Goal: Task Accomplishment & Management: Manage account settings

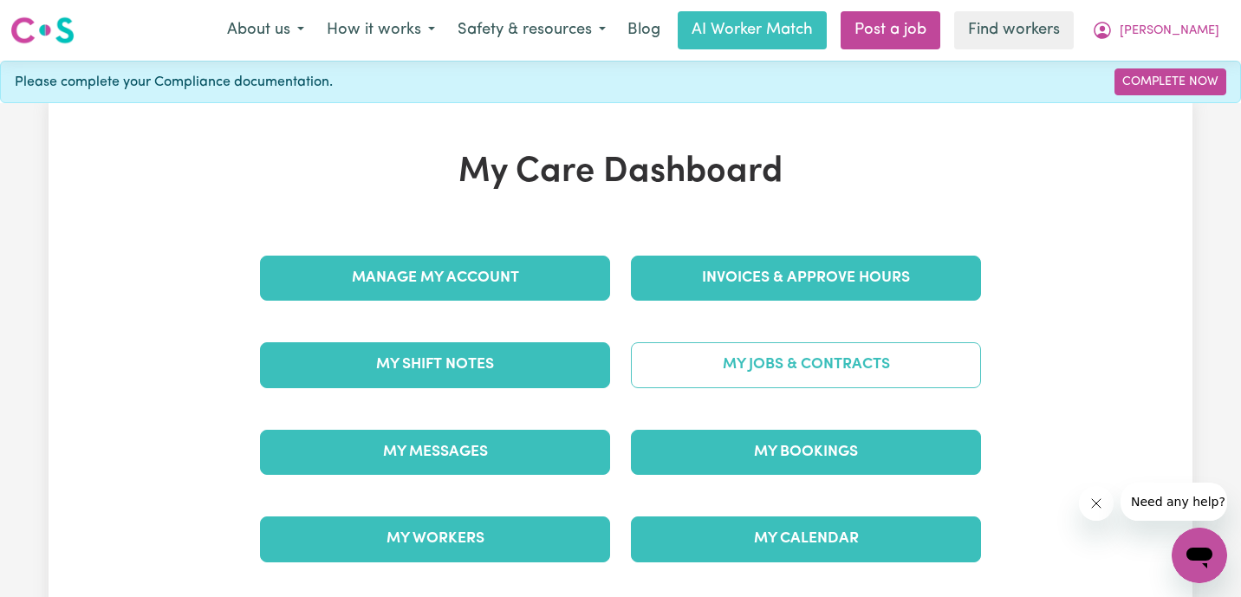
click at [792, 374] on link "My Jobs & Contracts" at bounding box center [806, 364] width 350 height 45
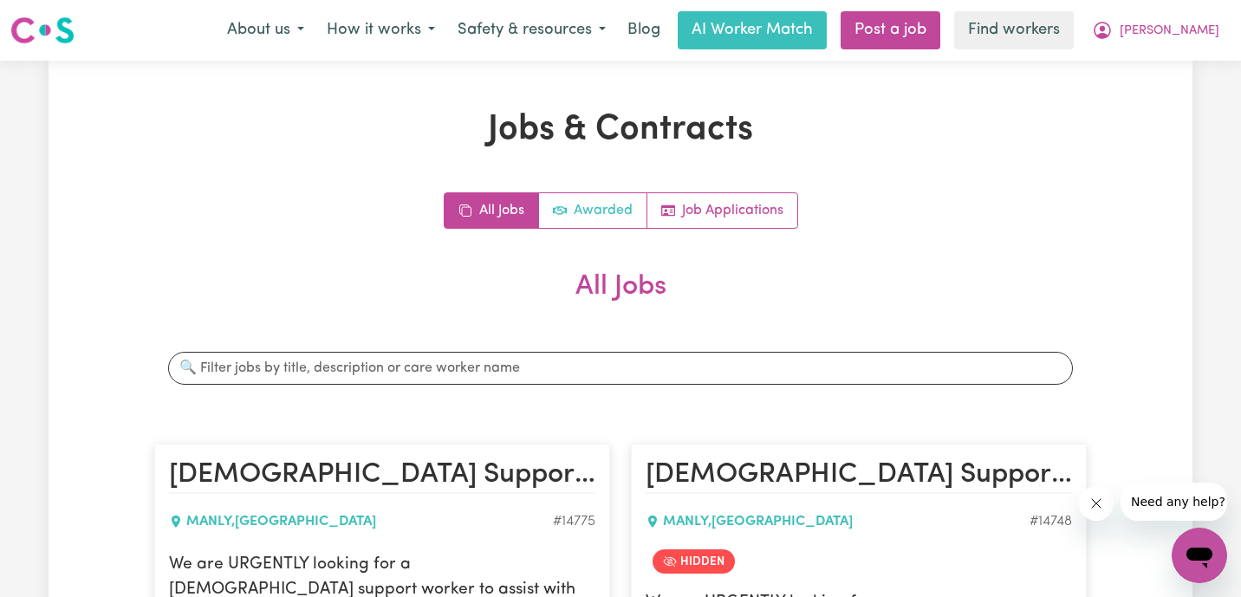
click at [608, 219] on link "Awarded" at bounding box center [593, 210] width 108 height 35
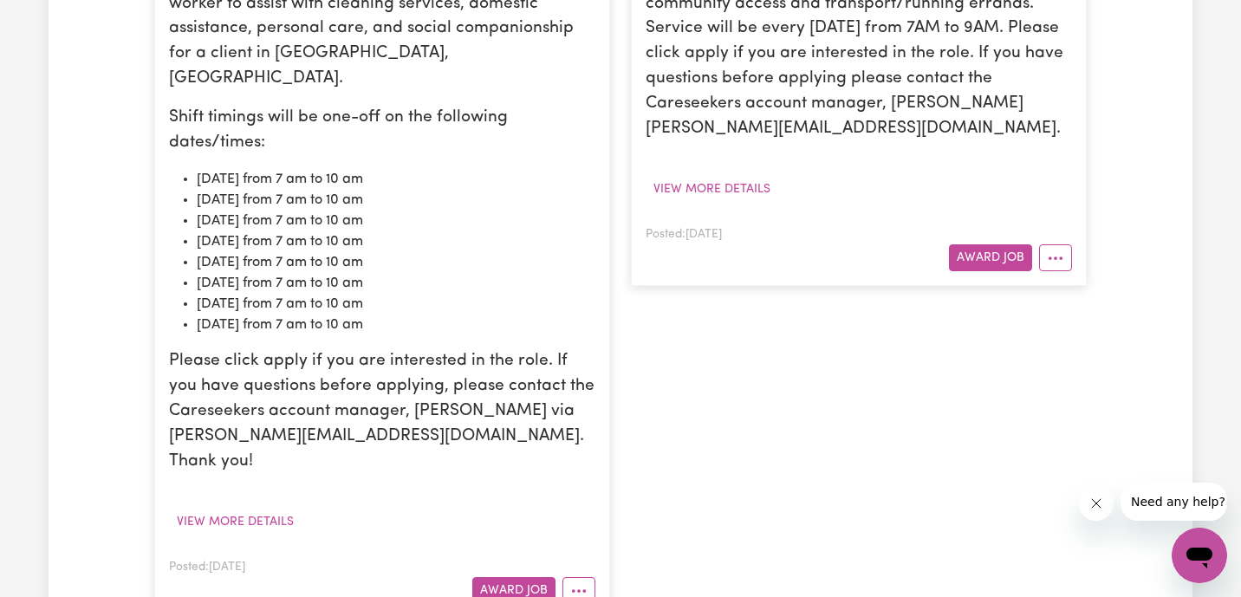
scroll to position [639, 0]
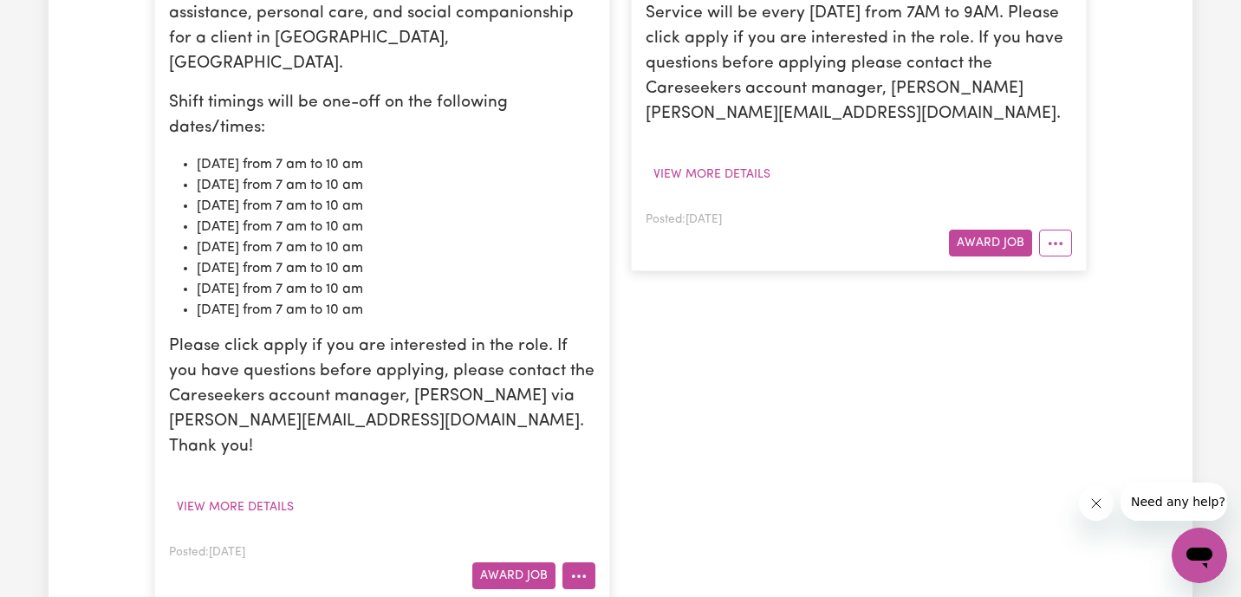
click at [571, 568] on icon "More options" at bounding box center [578, 576] width 17 height 17
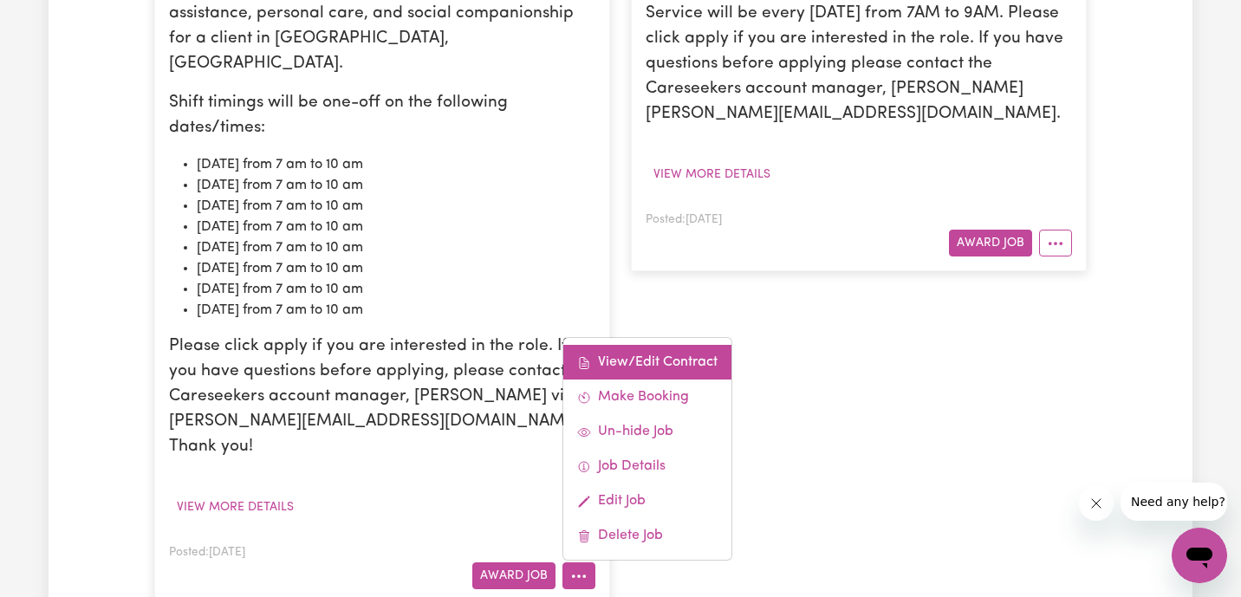
click at [655, 345] on link "View/Edit Contract" at bounding box center [647, 362] width 168 height 35
select select "WEEKDAY_DAYTIME"
select select "ASSISTANCE_SELF_CARE"
select select "ONE"
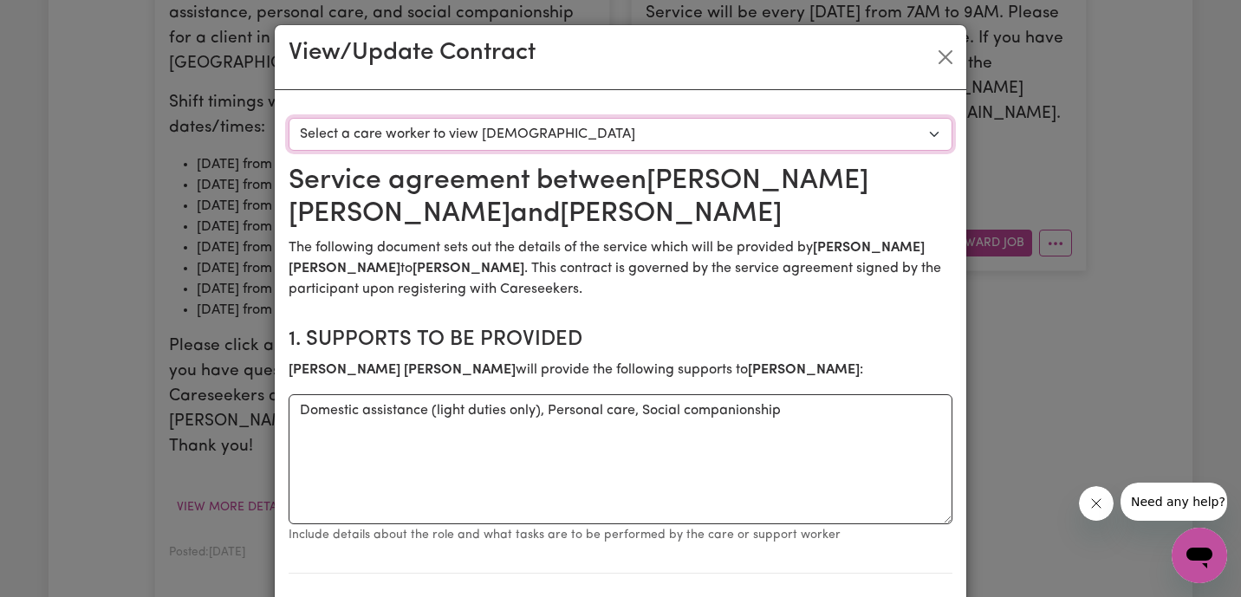
click at [535, 132] on select "Select a care worker to view [DEMOGRAPHIC_DATA] #10343 - [PERSON_NAME] (contrac…" at bounding box center [621, 134] width 664 height 33
select select "9955"
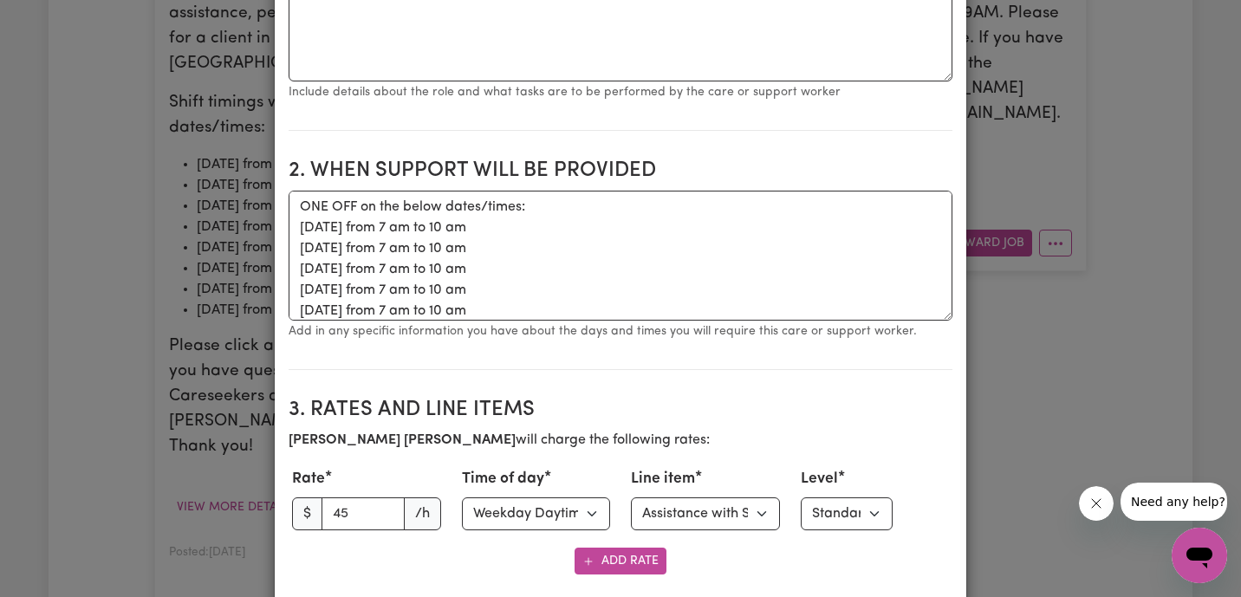
scroll to position [0, 0]
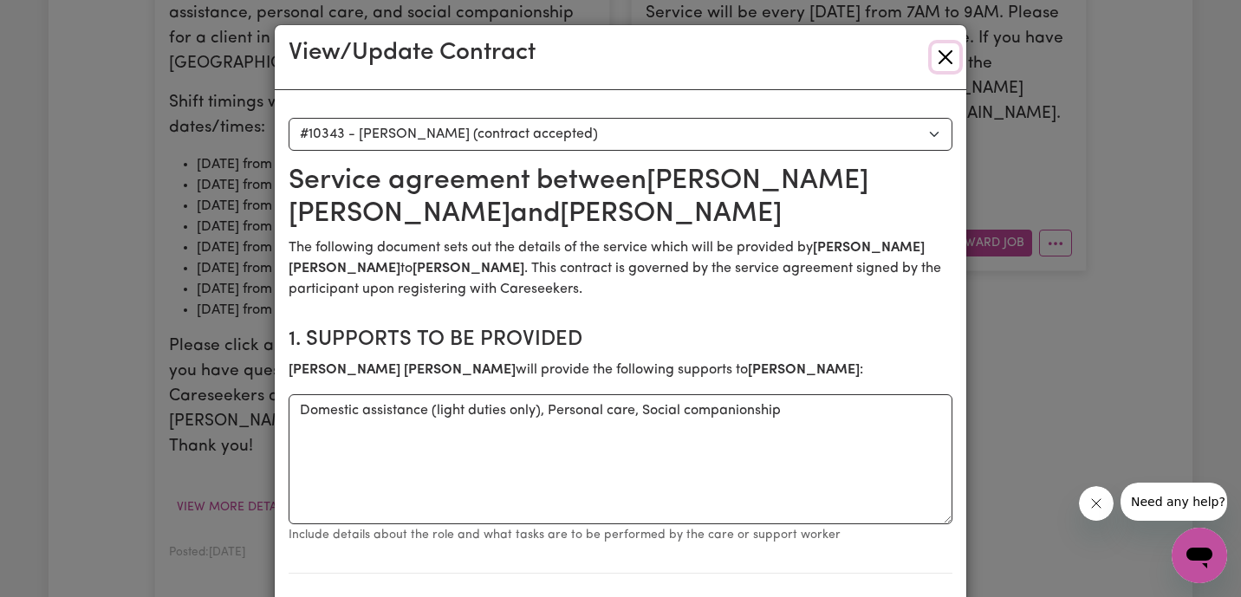
click at [945, 55] on button "Close" at bounding box center [946, 57] width 28 height 28
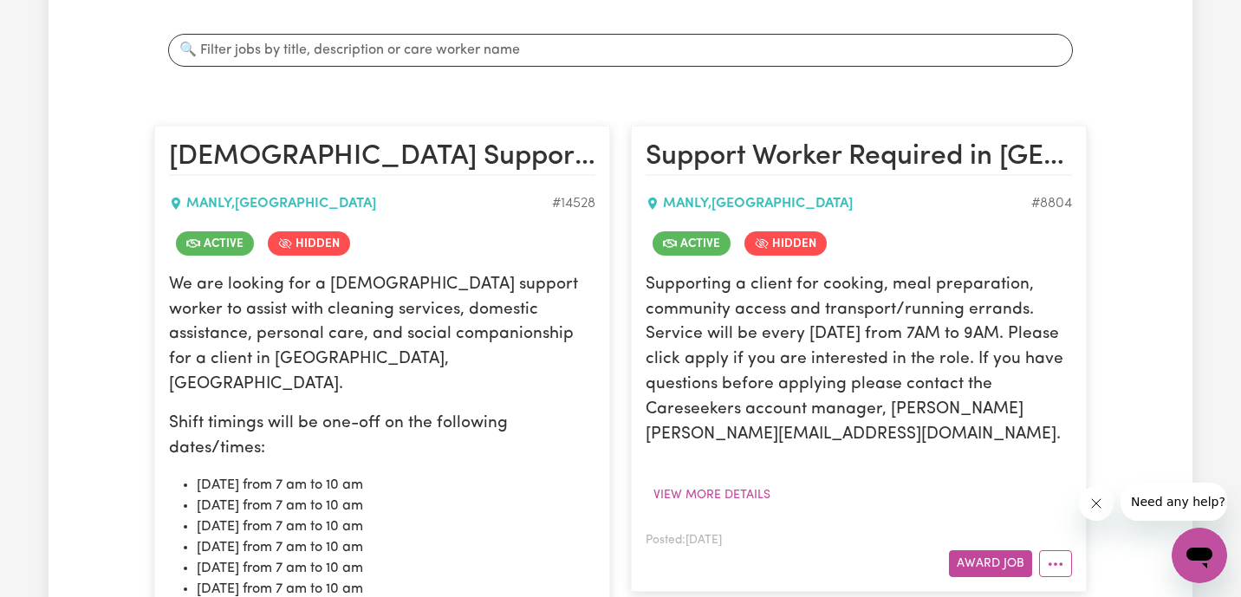
scroll to position [381, 0]
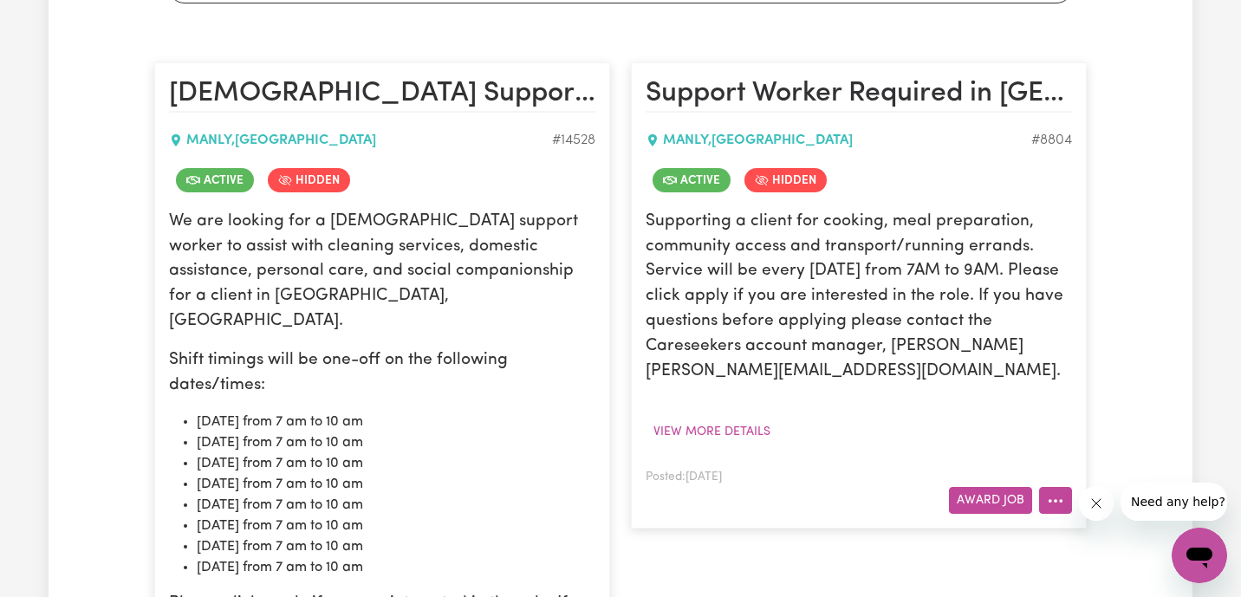
click at [1057, 509] on icon "More options" at bounding box center [1055, 500] width 17 height 17
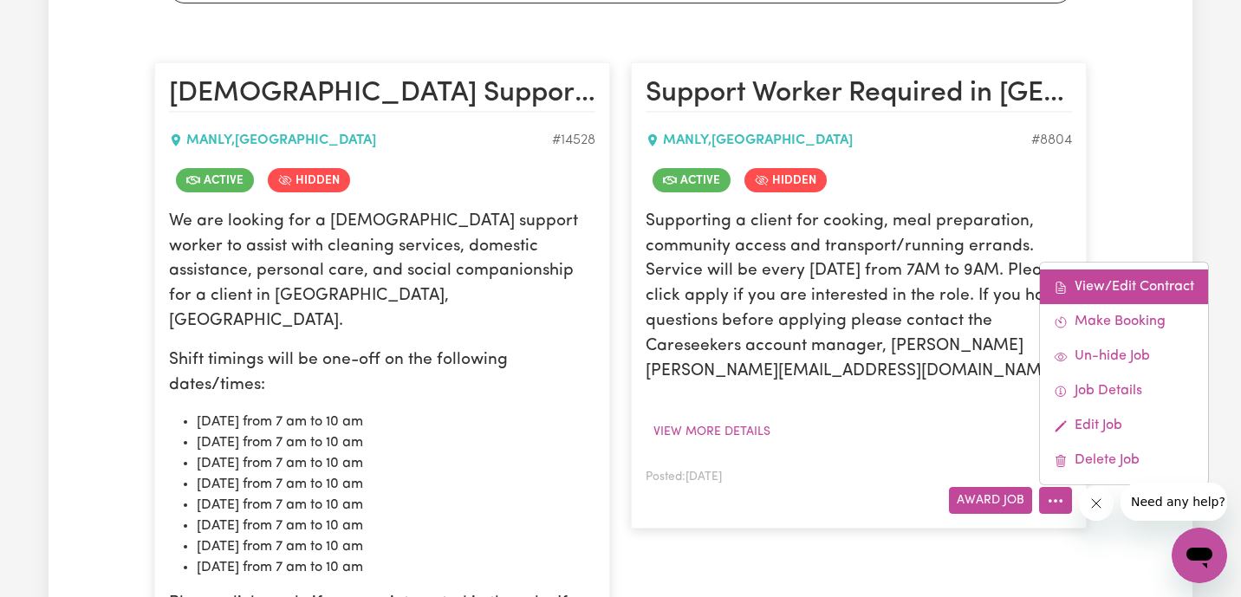
click at [1120, 283] on link "View/Edit Contract" at bounding box center [1124, 287] width 168 height 35
select select "WEEKDAY_DAYTIME"
select select "ASSISTANCE_SELF_CARE"
select select "ONE"
select select "[DATE]"
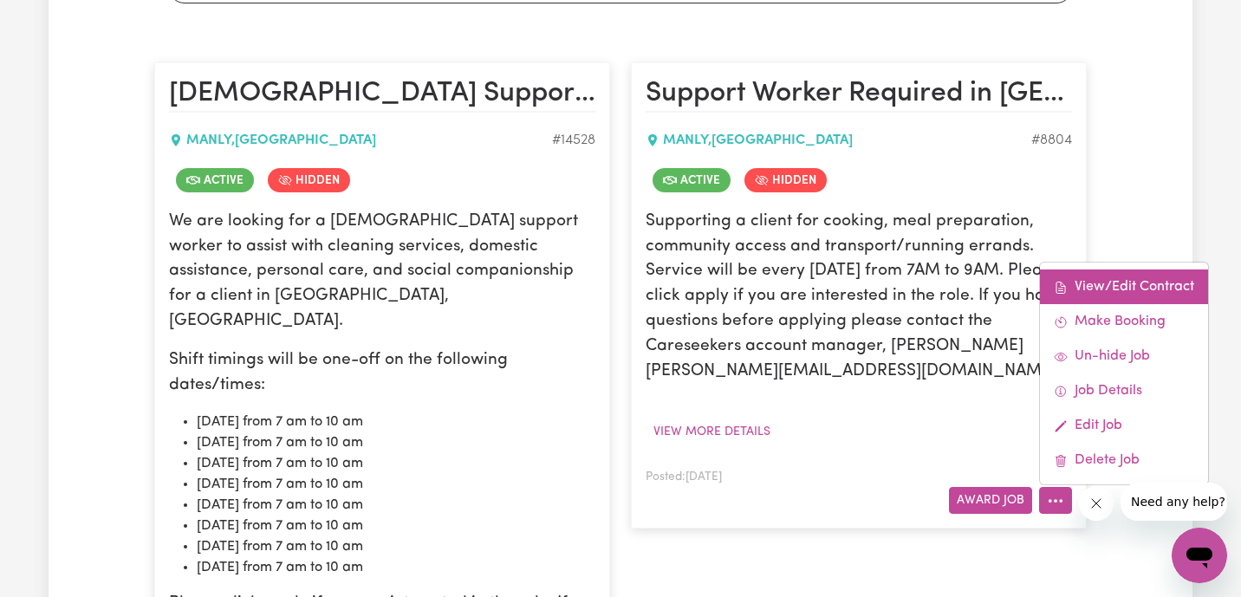
select select "ASSISTANCE_SELF_CARE"
select select "ONE"
select select "[DATE]"
select select "ASSISTANCE_SELF_CARE"
select select "ONE"
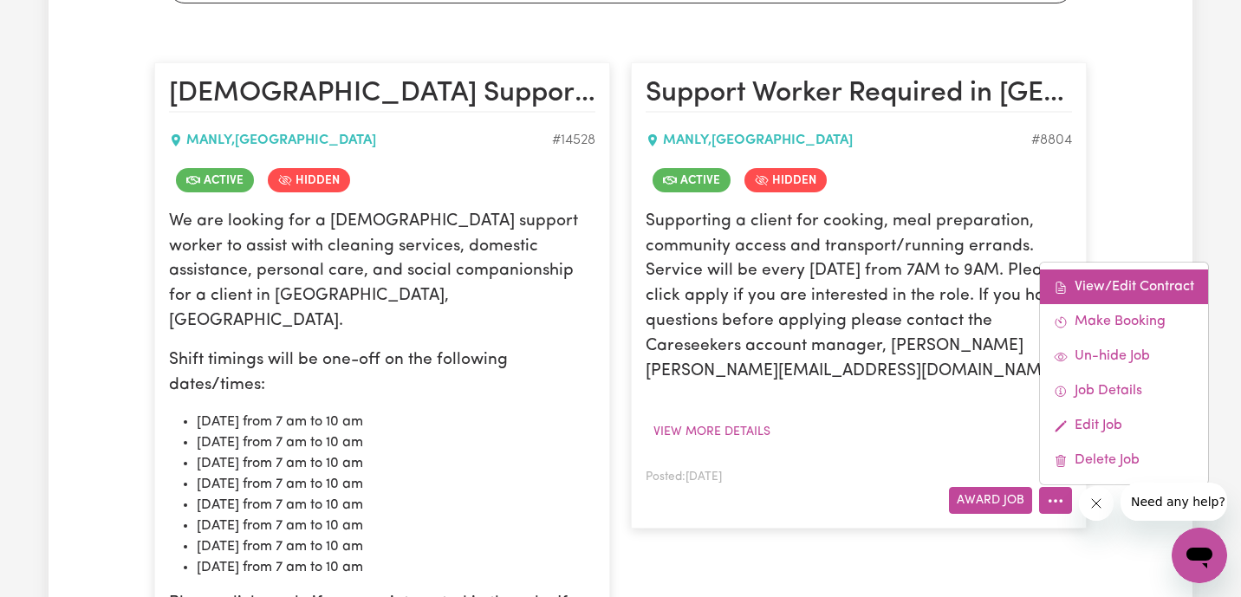
select select "PUBLIC_HOLIDAY"
select select "ASSISTANCE_SELF_CARE"
select select "ONE"
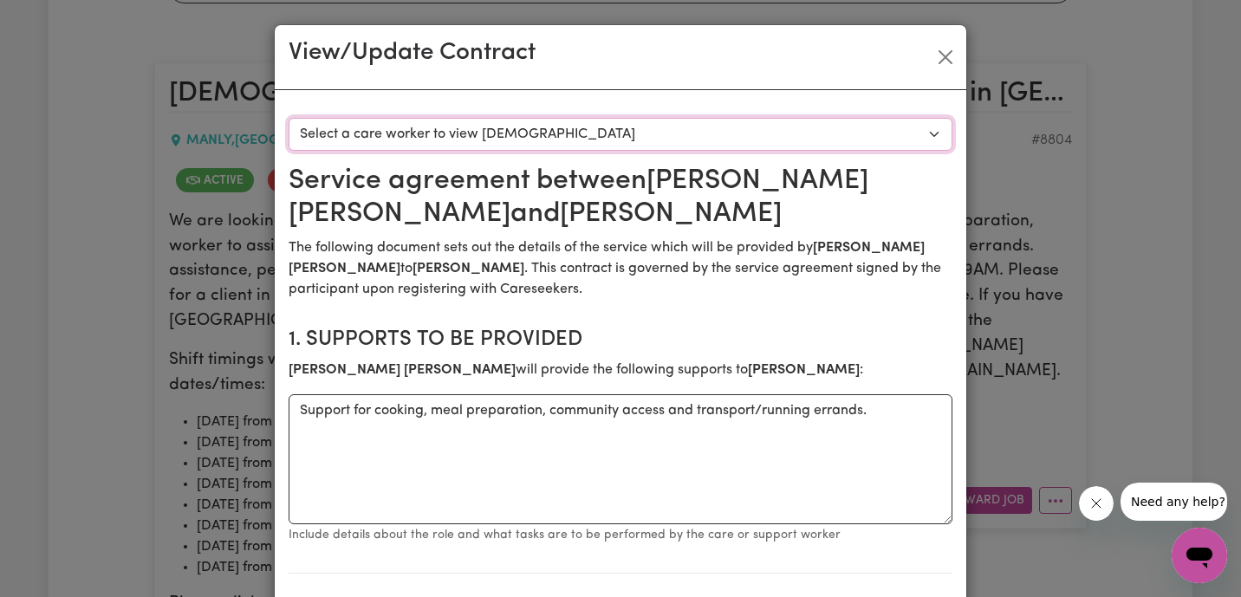
click at [598, 141] on select "Select a care worker to view [DEMOGRAPHIC_DATA] #7202 - [PERSON_NAME] (contract…" at bounding box center [621, 134] width 664 height 33
click at [940, 59] on button "Close" at bounding box center [946, 57] width 28 height 28
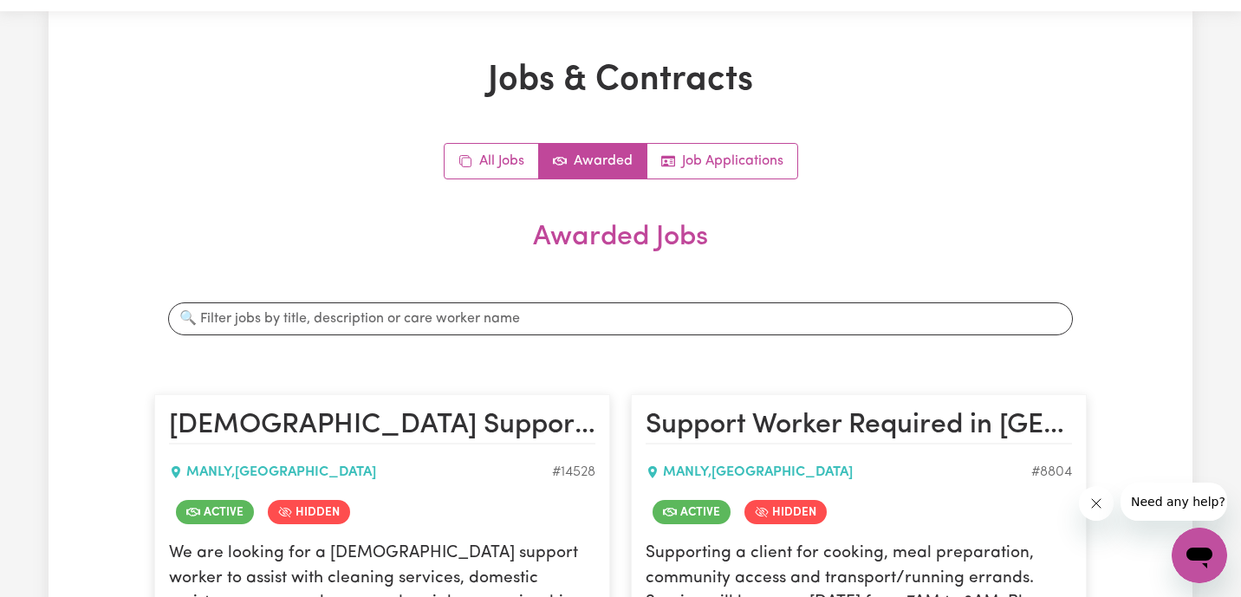
scroll to position [10, 0]
